Goal: Use online tool/utility

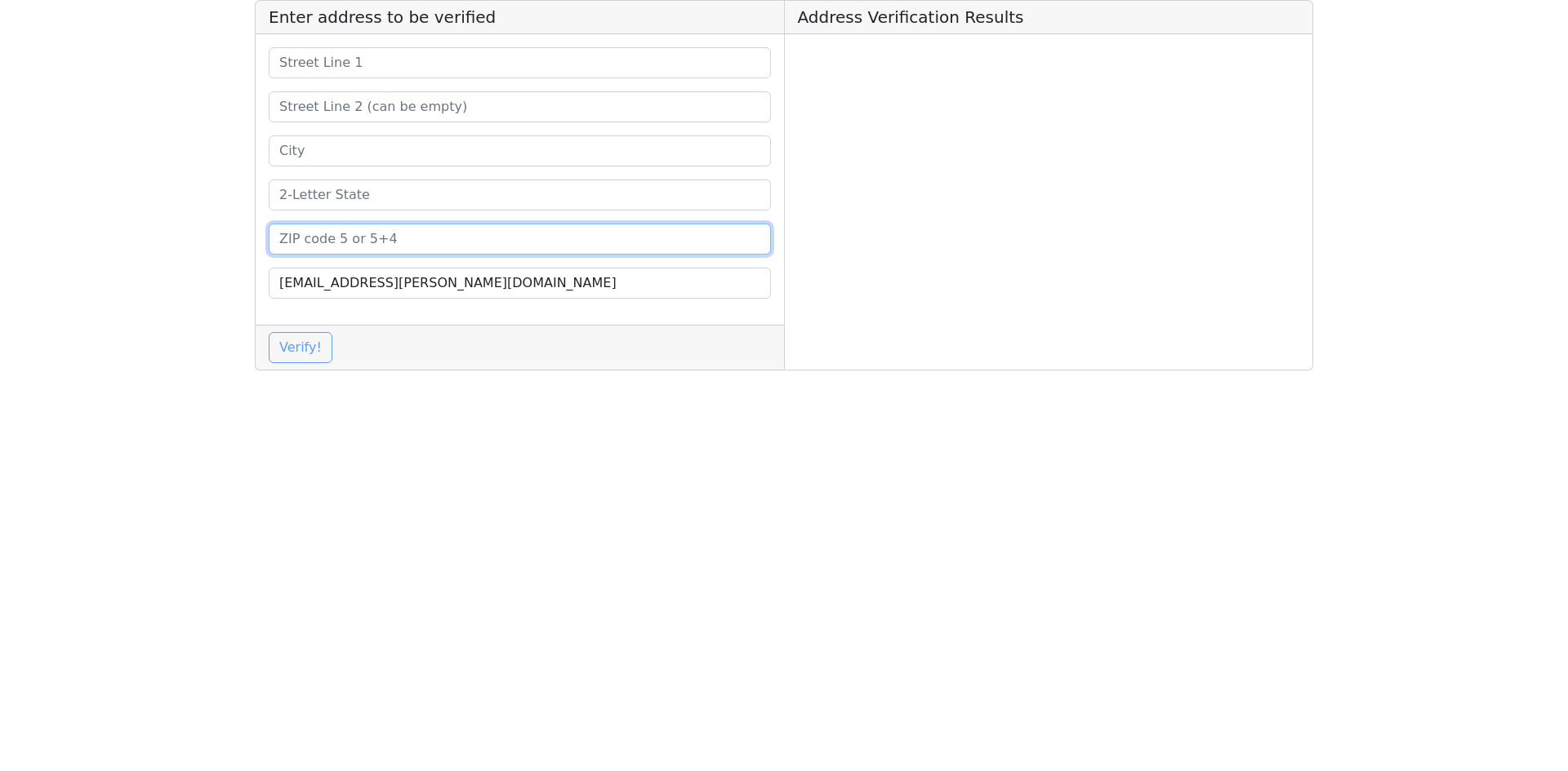
click at [332, 246] on input at bounding box center [520, 238] width 502 height 31
paste input "29640"
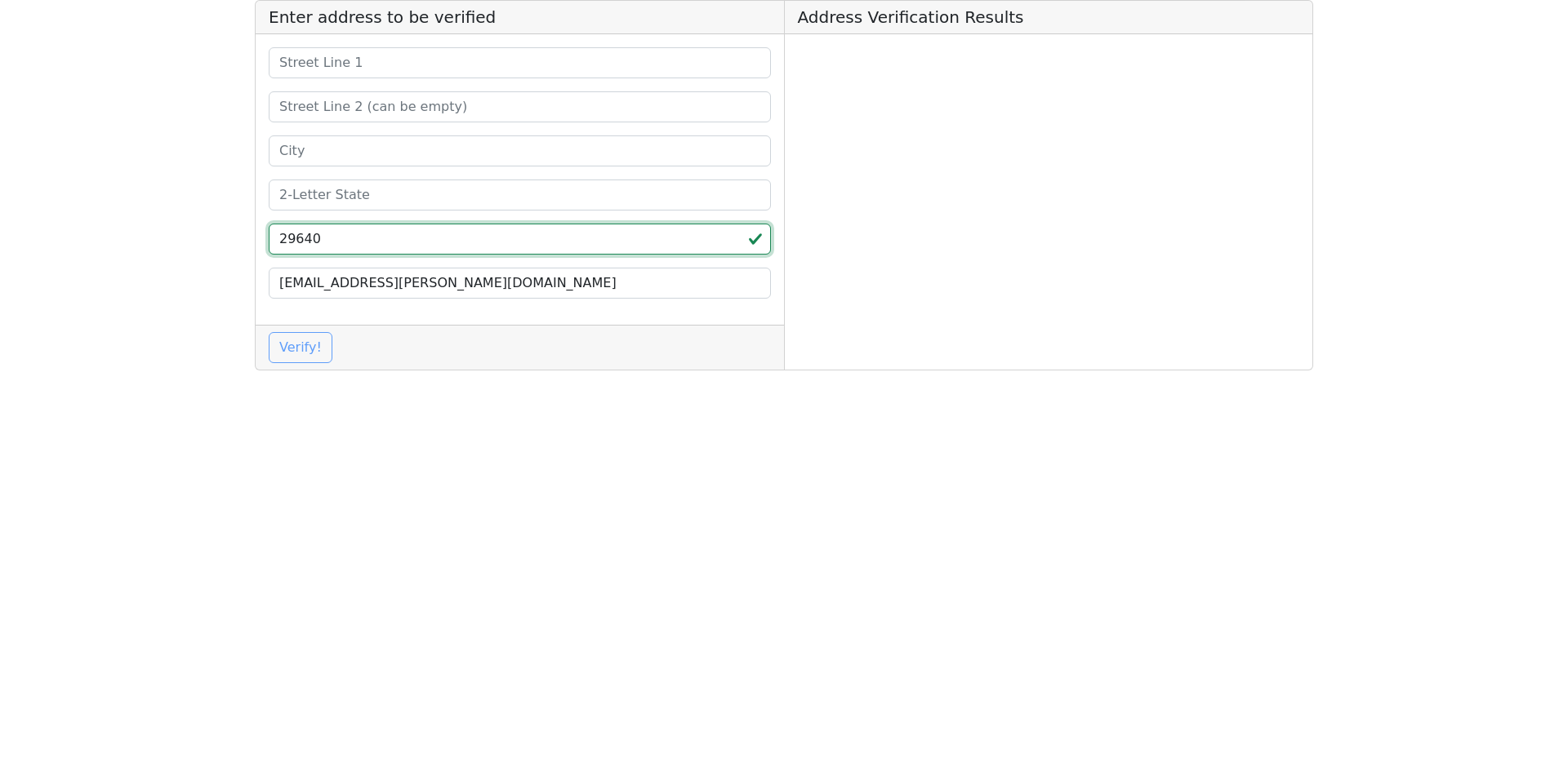
type input "29640"
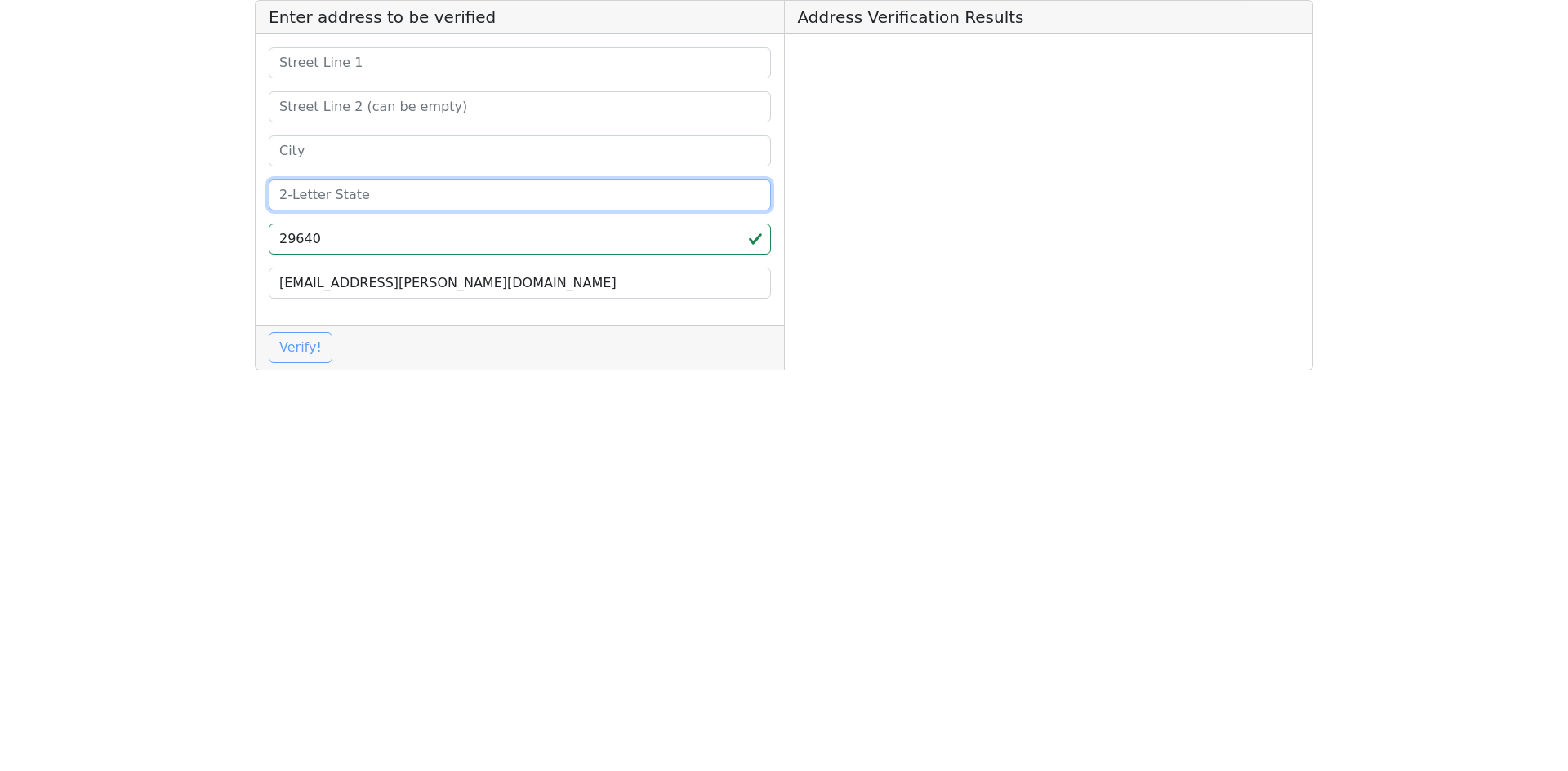
click at [334, 192] on input at bounding box center [520, 195] width 502 height 31
type input "SC"
click at [363, 143] on input at bounding box center [520, 150] width 502 height 31
paste input "[PERSON_NAME]"
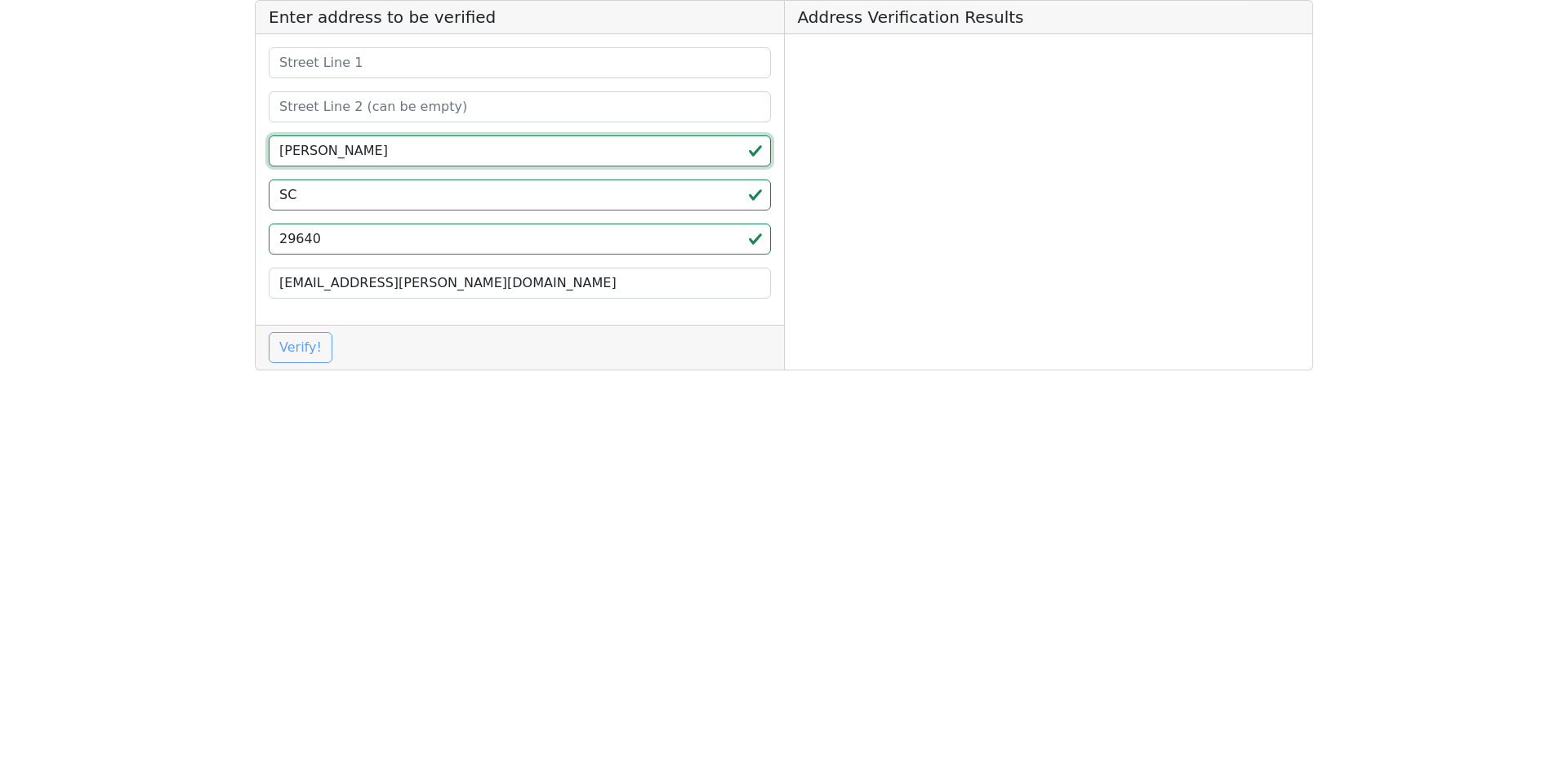
type input "[PERSON_NAME]"
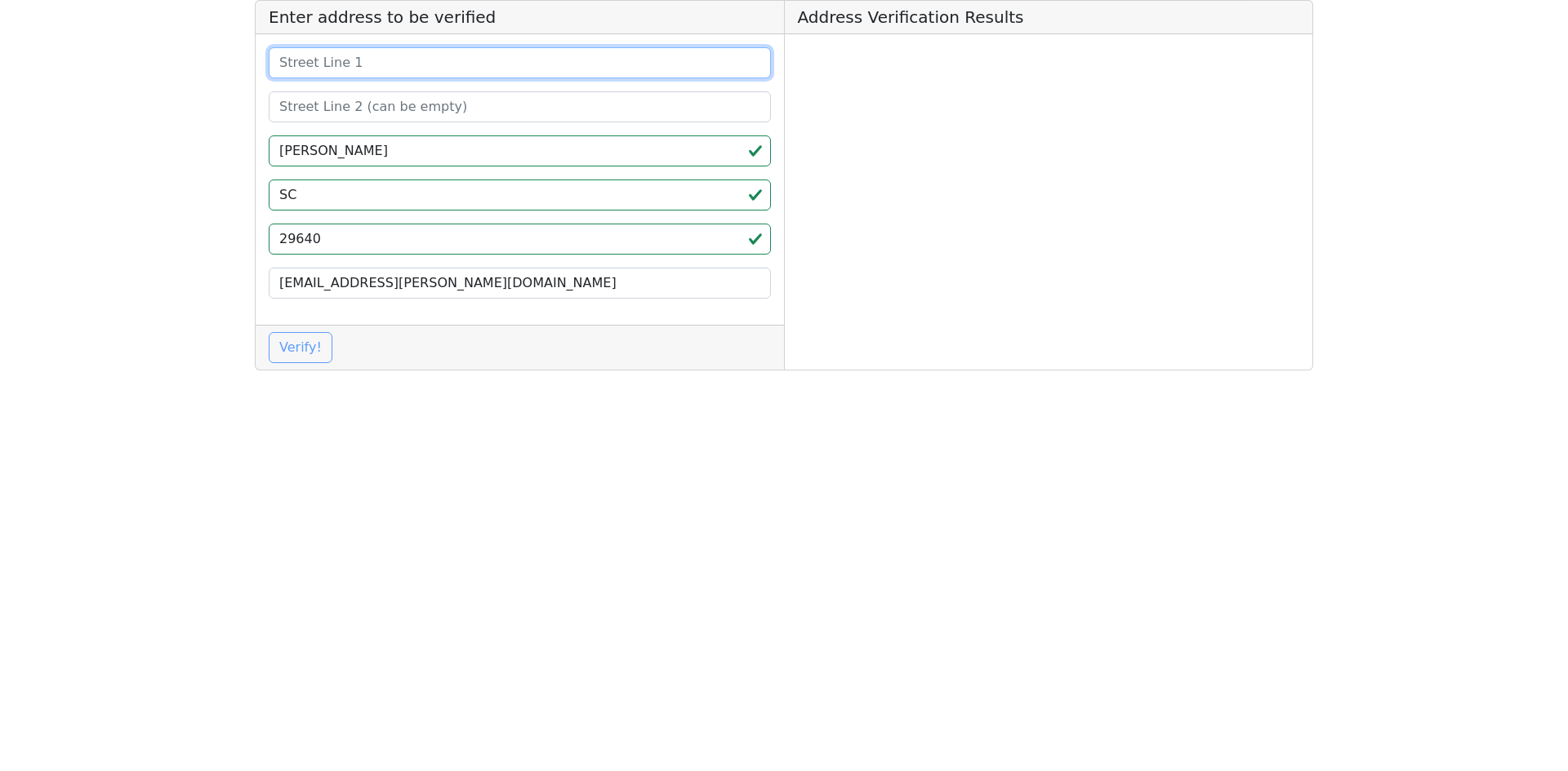
click at [392, 70] on input at bounding box center [520, 62] width 502 height 31
paste input "[STREET_ADDRESS][PERSON_NAME]"
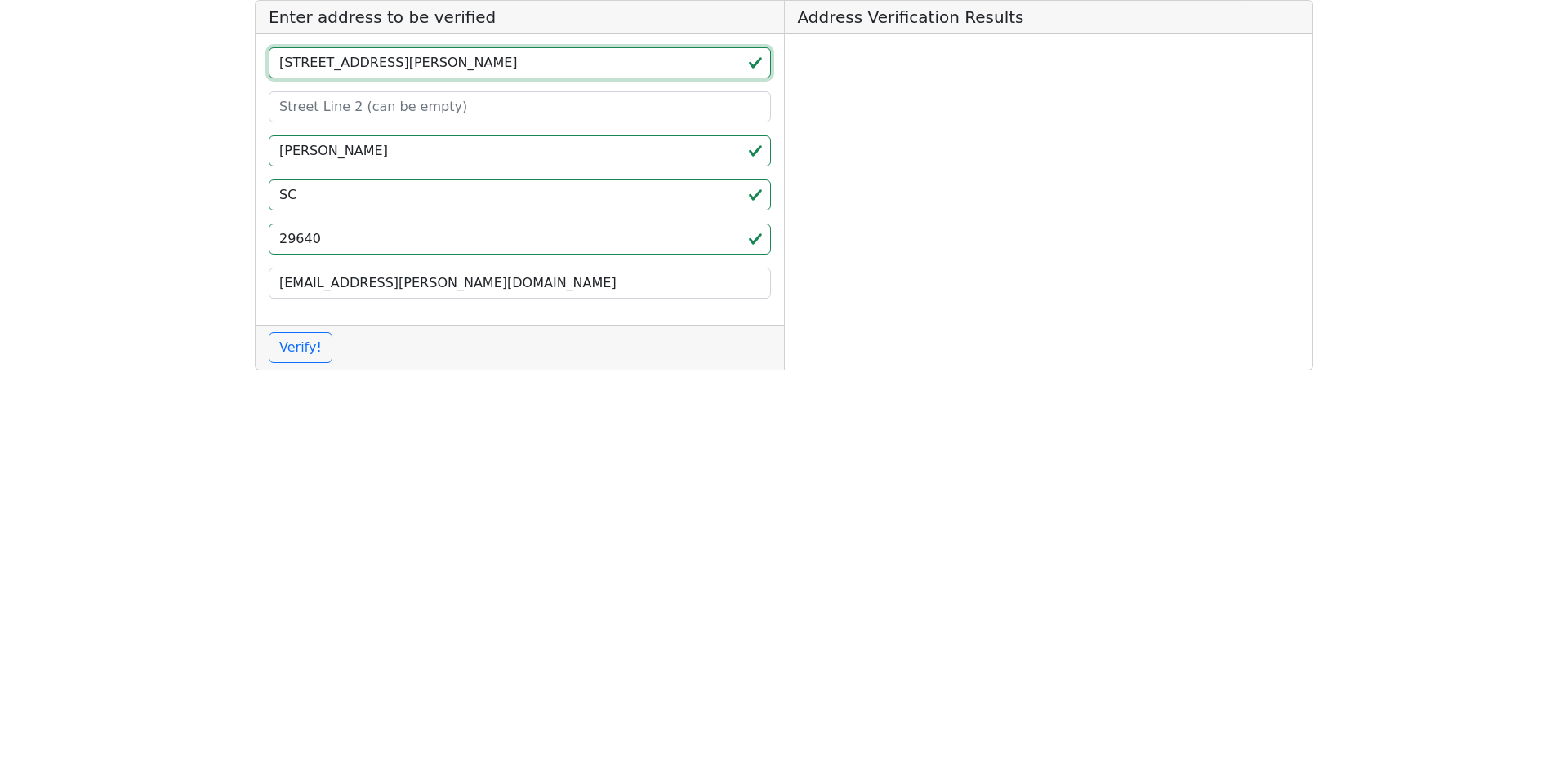
click at [285, 59] on input "[STREET_ADDRESS][PERSON_NAME]" at bounding box center [520, 62] width 502 height 31
type input "[STREET_ADDRESS][PERSON_NAME]"
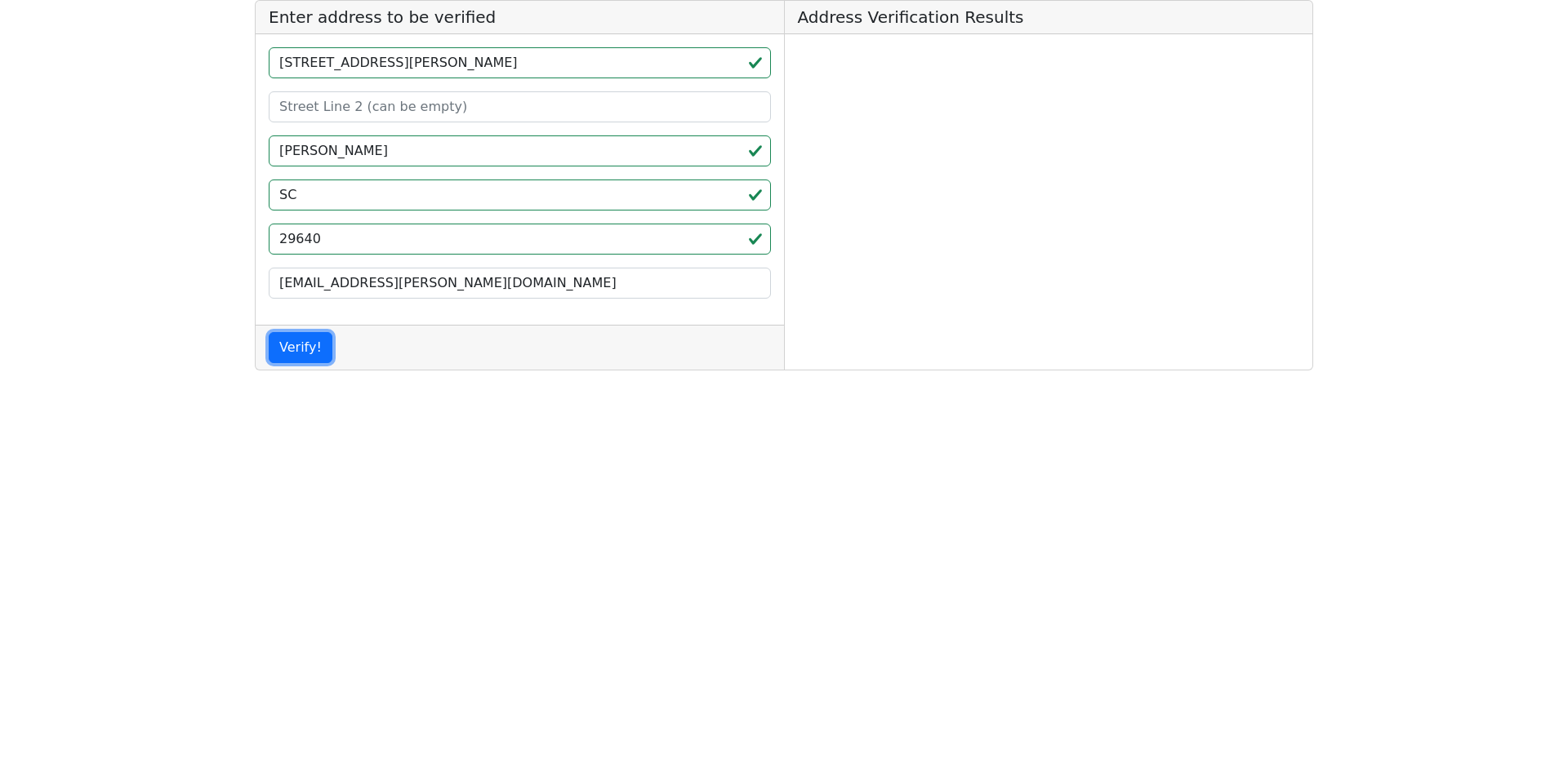
click at [316, 354] on button "Verify!" at bounding box center [301, 347] width 63 height 31
